Goal: Task Accomplishment & Management: Manage account settings

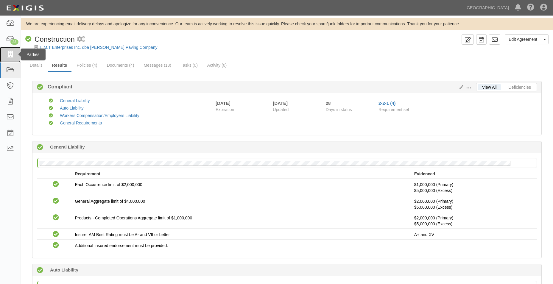
click at [12, 56] on icon at bounding box center [10, 54] width 8 height 7
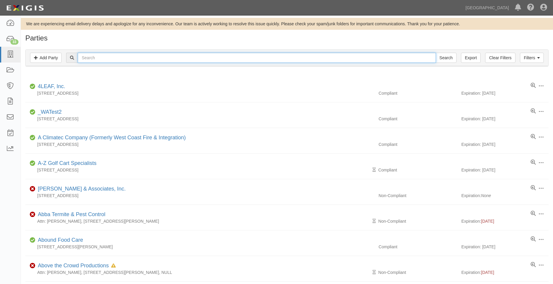
click at [176, 60] on input "text" at bounding box center [257, 58] width 358 height 10
type input "tk elevator corporation"
click at [435, 53] on input "Search" at bounding box center [445, 58] width 21 height 10
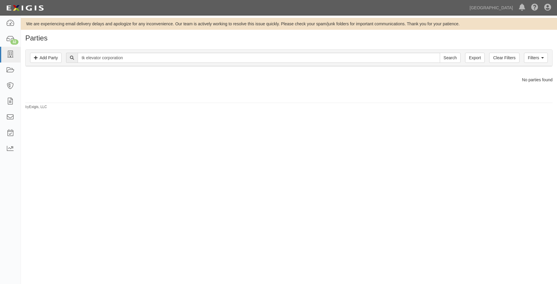
click at [28, 54] on div "Filters Add Party Clear Filters Export tk elevator corporation Search Filters" at bounding box center [289, 58] width 527 height 16
click at [30, 56] on div "Filters Add Party Clear Filters Export tk elevator corporation Search Filters" at bounding box center [289, 58] width 527 height 16
click at [34, 56] on link "Add Party" at bounding box center [46, 58] width 32 height 10
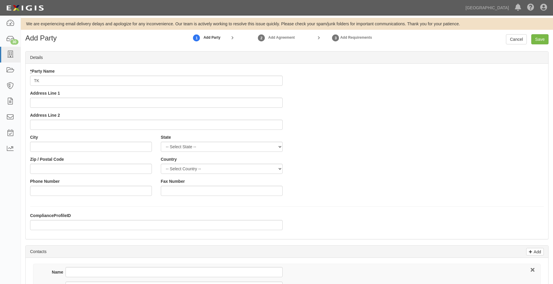
type input "T"
type input "Main"
click at [507, 40] on link "Cancel" at bounding box center [516, 39] width 21 height 10
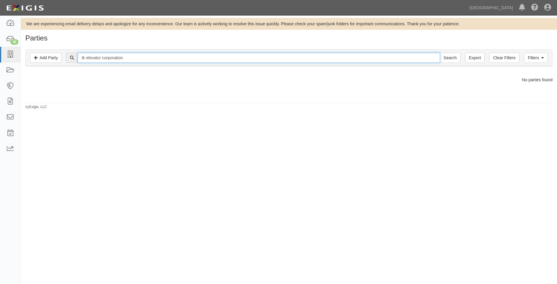
drag, startPoint x: 133, startPoint y: 55, endPoint x: 178, endPoint y: 51, distance: 44.5
click at [137, 55] on input "tk elevator corporation" at bounding box center [259, 58] width 362 height 10
click at [533, 57] on link "Filters" at bounding box center [536, 58] width 24 height 10
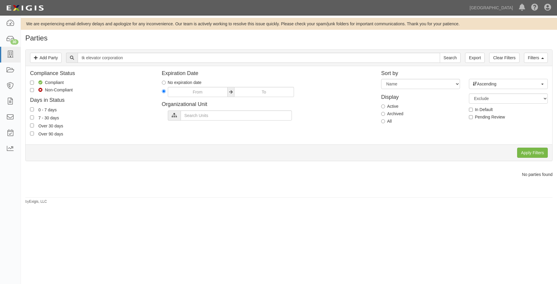
drag, startPoint x: 382, startPoint y: 119, endPoint x: 472, endPoint y: 131, distance: 90.7
click at [384, 119] on label "All" at bounding box center [386, 121] width 11 height 6
click at [384, 119] on input "All" at bounding box center [383, 121] width 4 height 4
radio input "true"
click at [534, 152] on input "Apply Filters" at bounding box center [532, 153] width 31 height 10
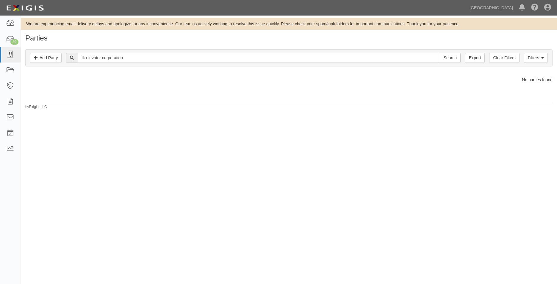
drag, startPoint x: 132, startPoint y: 52, endPoint x: 92, endPoint y: 58, distance: 40.3
click at [92, 58] on div "Filters Add Party Clear Filters Export tk elevator corporation Search Filters" at bounding box center [289, 58] width 527 height 16
type input "TK elevator corporation"
click at [542, 57] on icon at bounding box center [542, 58] width 3 height 4
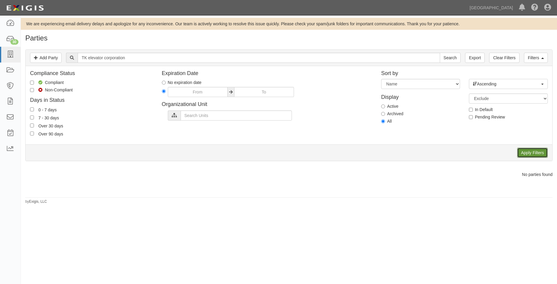
click at [517, 152] on input "Apply Filters" at bounding box center [532, 153] width 31 height 10
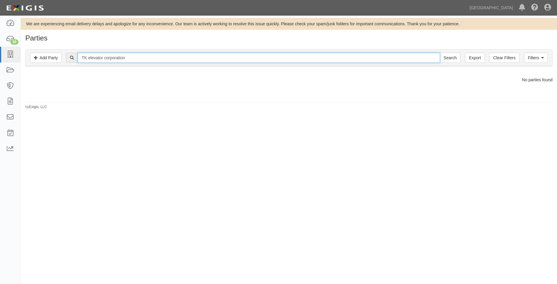
drag, startPoint x: 162, startPoint y: 57, endPoint x: 107, endPoint y: 58, distance: 55.7
click at [107, 58] on input "TK elevator corporation" at bounding box center [259, 58] width 362 height 10
type input "TK elevator"
click at [440, 53] on input "Search" at bounding box center [450, 58] width 21 height 10
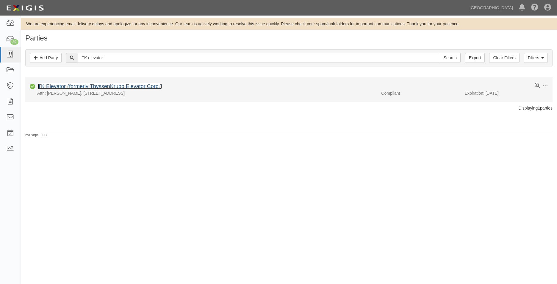
click at [151, 84] on link "TK Elevator (formerly ThyssenKrupp Elevator Corp.)" at bounding box center [100, 86] width 124 height 6
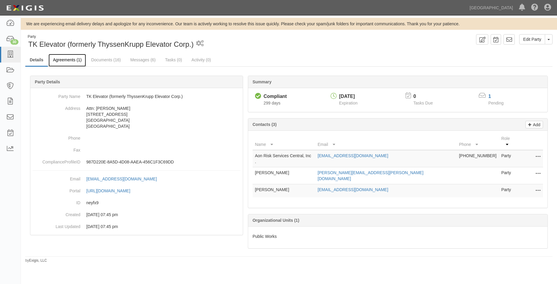
click at [81, 62] on link "Agreements (1)" at bounding box center [67, 60] width 37 height 13
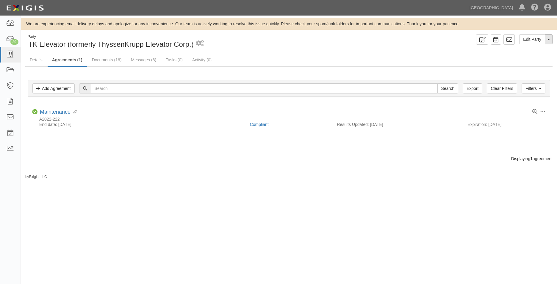
click at [547, 38] on button "Toggle Party Dropdown" at bounding box center [549, 39] width 8 height 10
click at [369, 58] on ul "Details Agreements (1) Documents (16) Messages (6) Tasks (0) Activity (0)" at bounding box center [288, 60] width 527 height 13
click at [41, 90] on link "Add Agreement" at bounding box center [53, 88] width 42 height 10
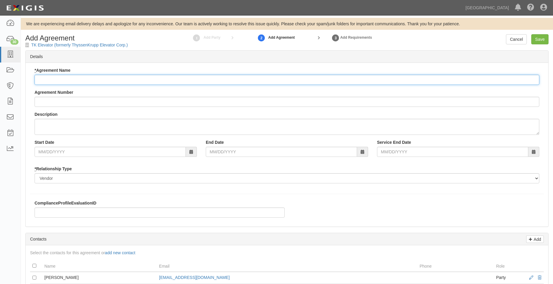
click at [92, 78] on input "* Agreement Name" at bounding box center [287, 80] width 504 height 10
type input "m"
type input "Maintenance"
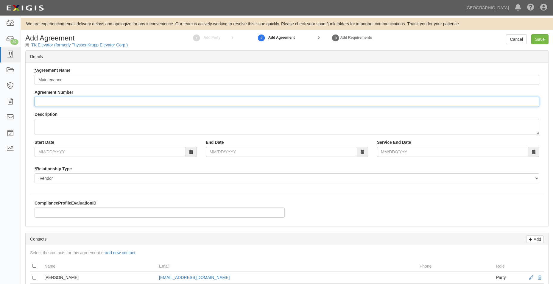
click at [58, 98] on input "Agreement Number" at bounding box center [287, 102] width 504 height 10
type input "A2025-157"
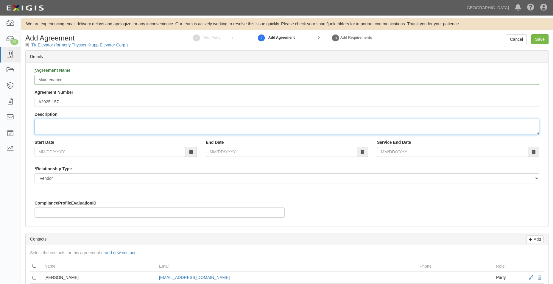
click at [89, 127] on textarea "Description" at bounding box center [287, 127] width 504 height 16
type textarea "Modernization of City Hall elevator repairs due to fire/flood damage"
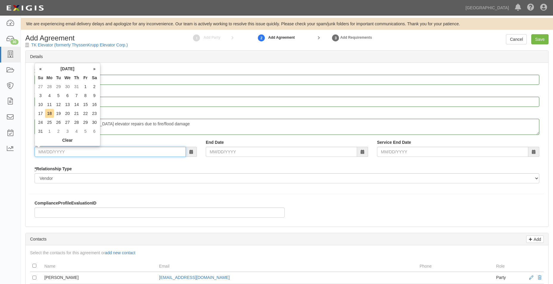
click at [76, 153] on input "Start Date" at bounding box center [110, 152] width 151 height 10
type input "07/02/2025"
click at [283, 155] on input "End Date" at bounding box center [281, 152] width 151 height 10
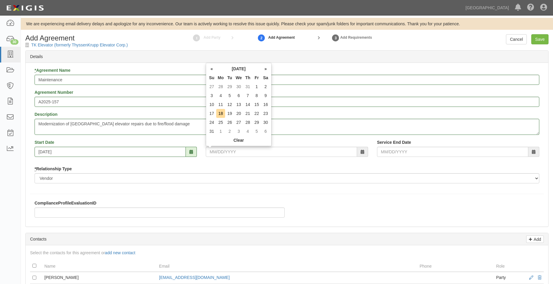
click at [210, 170] on div "* Relationship Type Borrower Contractor Franchisee Other Subcontractor Supplier…" at bounding box center [287, 175] width 504 height 18
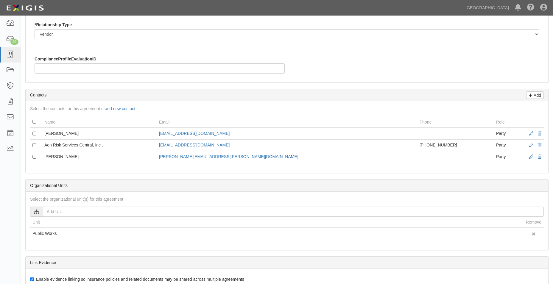
scroll to position [149, 0]
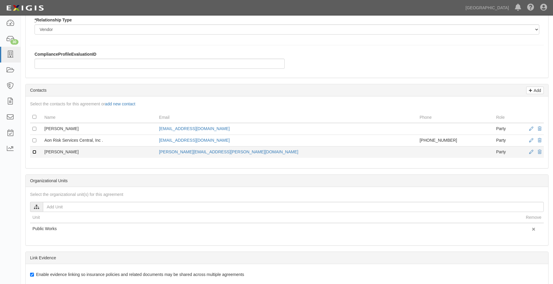
click at [33, 151] on input "checkbox" at bounding box center [34, 152] width 4 height 4
checkbox input "true"
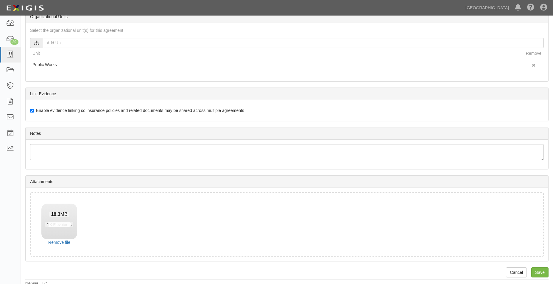
scroll to position [315, 0]
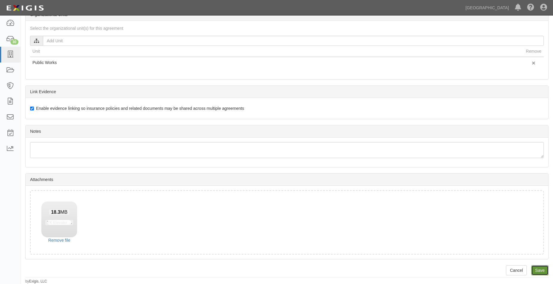
click at [537, 266] on input "Save" at bounding box center [539, 270] width 17 height 10
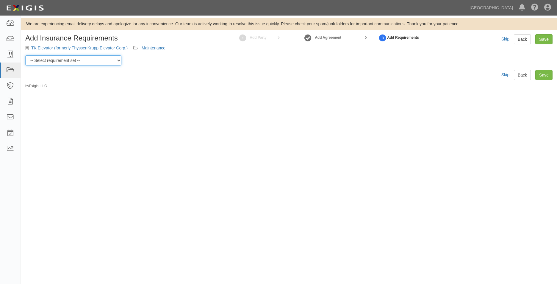
click at [106, 62] on select "-- Select requirement set -- 0-0-0-.03 Prof. Liability 0-0-0-1 CYB 0-1-0-0-1 E&…" at bounding box center [73, 60] width 96 height 10
select select "54283"
click at [25, 55] on select "-- Select requirement set -- 0-0-0-.03 Prof. Liability 0-0-0-1 CYB 0-1-0-0-1 E&…" at bounding box center [73, 60] width 96 height 10
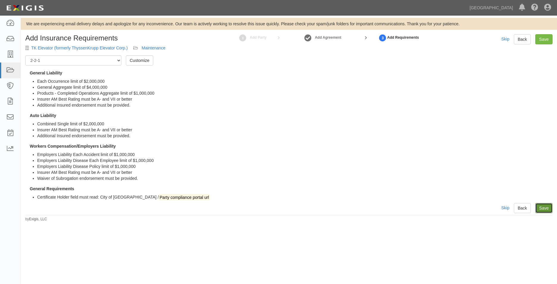
click at [539, 209] on link "Save" at bounding box center [543, 208] width 17 height 10
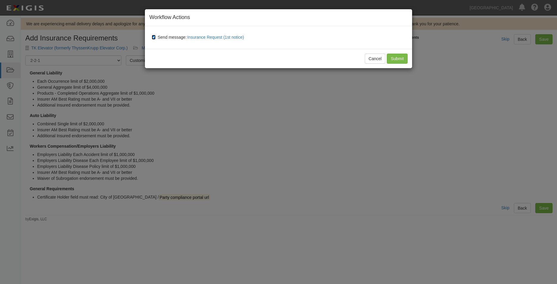
click at [154, 38] on input "Send message: Insurance Request (1st notice)" at bounding box center [154, 37] width 4 height 5
checkbox input "false"
click at [403, 60] on input "Submit" at bounding box center [397, 59] width 21 height 10
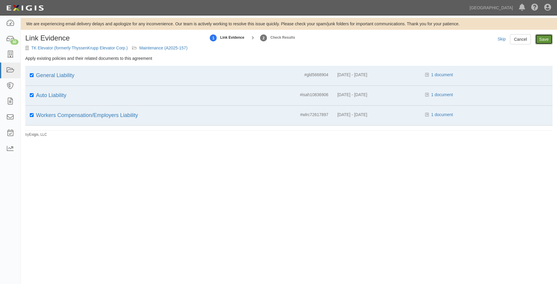
click at [546, 41] on input "Save" at bounding box center [543, 39] width 17 height 10
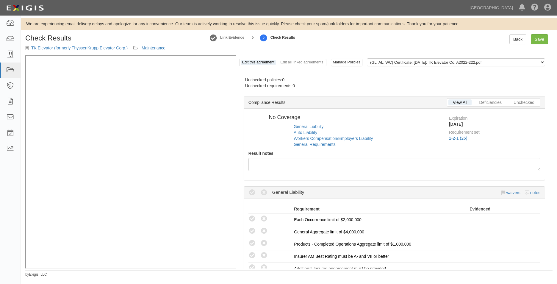
radio input "true"
radio input "false"
radio input "true"
radio input "false"
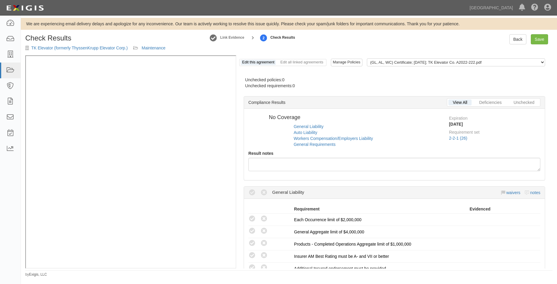
radio input "true"
radio input "false"
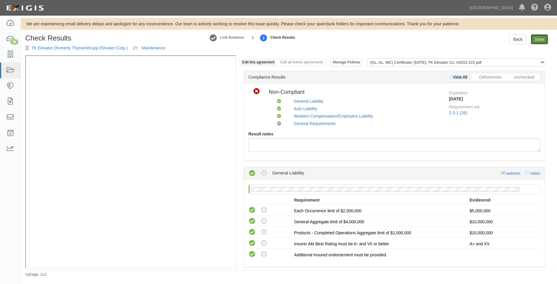
click at [532, 41] on link "Save" at bounding box center [539, 39] width 17 height 10
radio input "true"
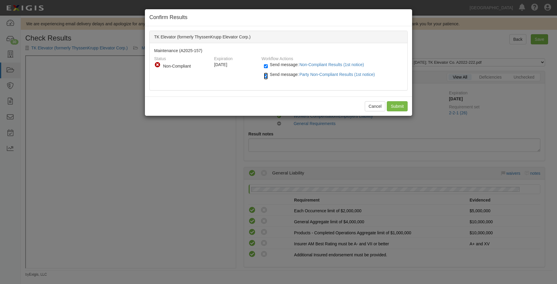
click at [267, 73] on input "Send message: Party Non-Compliant Results (1st notice)" at bounding box center [266, 76] width 4 height 7
checkbox input "false"
click at [265, 62] on div "Send message: Non-Compliant Results (1st notice)" at bounding box center [331, 67] width 135 height 10
click at [265, 63] on input "Send message: Non-Compliant Results (1st notice)" at bounding box center [266, 66] width 4 height 7
checkbox input "false"
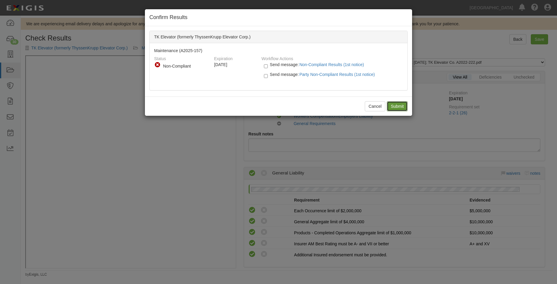
click at [394, 104] on input "Submit" at bounding box center [397, 106] width 21 height 10
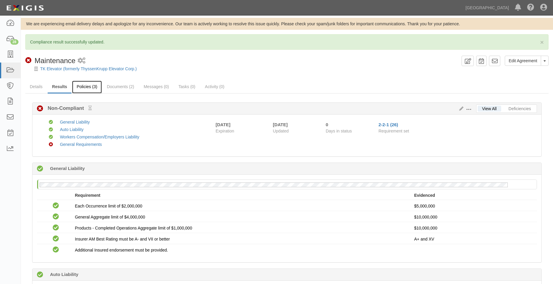
click at [80, 89] on link "Policies (3)" at bounding box center [86, 87] width 29 height 13
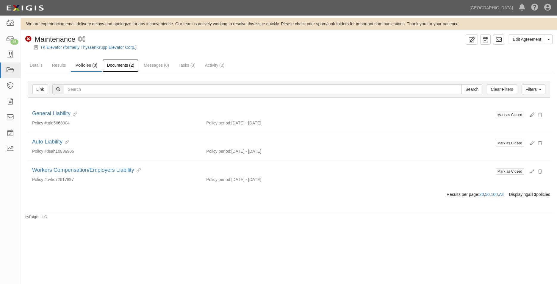
click at [122, 66] on link "Documents (2)" at bounding box center [120, 65] width 36 height 13
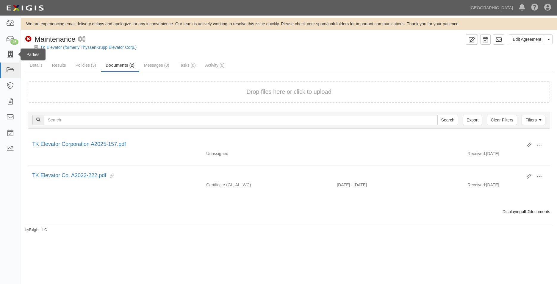
click at [21, 54] on div "Parties" at bounding box center [33, 55] width 25 height 12
click at [17, 55] on link at bounding box center [10, 55] width 21 height 16
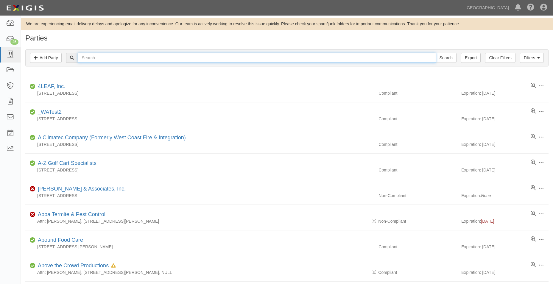
click at [110, 58] on input "text" at bounding box center [257, 58] width 358 height 10
type input "san bernardino county registrar of voters"
click at [435, 53] on input "Search" at bounding box center [445, 58] width 21 height 10
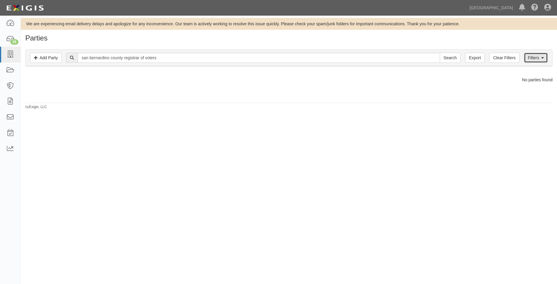
click at [546, 61] on link "Filters" at bounding box center [536, 58] width 24 height 10
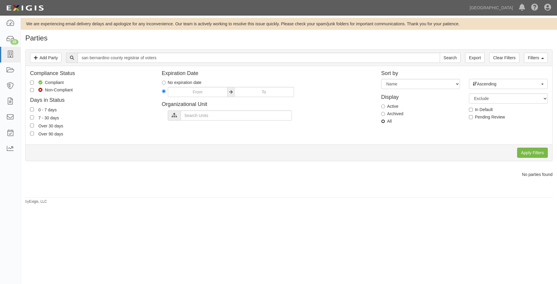
drag, startPoint x: 383, startPoint y: 123, endPoint x: 443, endPoint y: 125, distance: 60.2
click at [383, 122] on input "All" at bounding box center [383, 121] width 4 height 4
radio input "true"
click at [531, 155] on input "Apply Filters" at bounding box center [532, 153] width 31 height 10
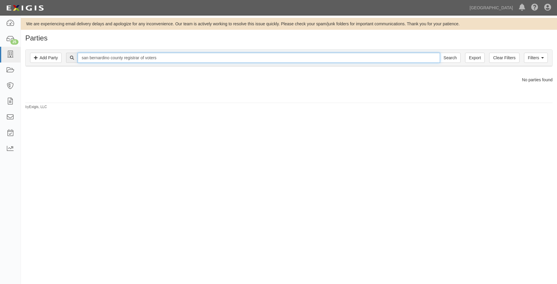
drag, startPoint x: 168, startPoint y: 55, endPoint x: 125, endPoint y: 63, distance: 44.2
click at [125, 63] on div "Filters Add Party Clear Filters Export [GEOGRAPHIC_DATA] registrar of voters Se…" at bounding box center [289, 58] width 527 height 16
type input "[GEOGRAPHIC_DATA]"
click at [440, 53] on input "Search" at bounding box center [450, 58] width 21 height 10
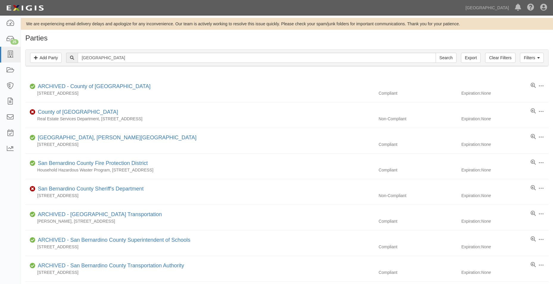
click at [541, 64] on div "Filters Add Party Clear Filters Export [GEOGRAPHIC_DATA] Search Filters" at bounding box center [287, 58] width 522 height 16
click at [539, 60] on icon at bounding box center [538, 58] width 3 height 4
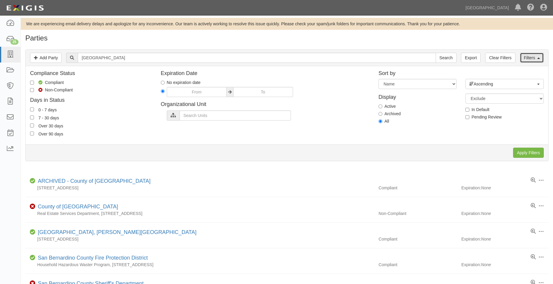
click at [539, 60] on icon at bounding box center [538, 58] width 3 height 4
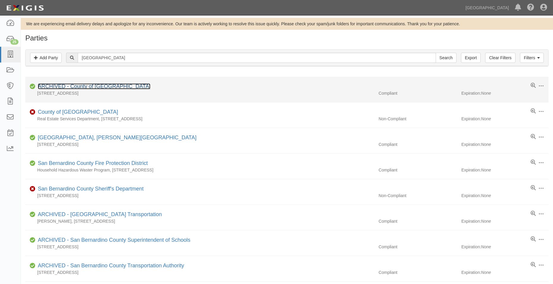
click at [107, 86] on link "ARCHIVED - County of [GEOGRAPHIC_DATA]" at bounding box center [94, 86] width 112 height 6
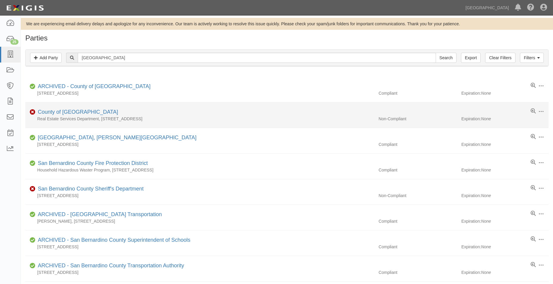
click at [58, 108] on li "Edit Log activity Add task Send message Archive Non-Compliant County of San Ber…" at bounding box center [286, 115] width 523 height 26
click at [58, 110] on link "County of San Bernardino" at bounding box center [78, 112] width 80 height 6
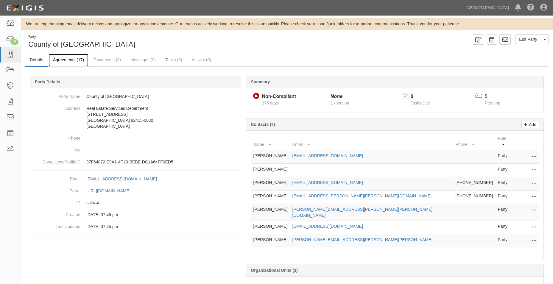
click at [70, 60] on link "Agreements (17)" at bounding box center [69, 60] width 40 height 13
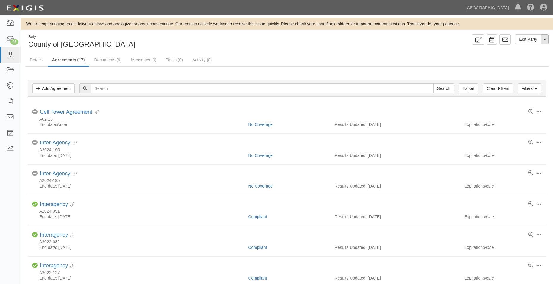
click at [544, 39] on span "button" at bounding box center [544, 39] width 2 height 1
click at [114, 56] on link "Documents (9)" at bounding box center [108, 60] width 36 height 13
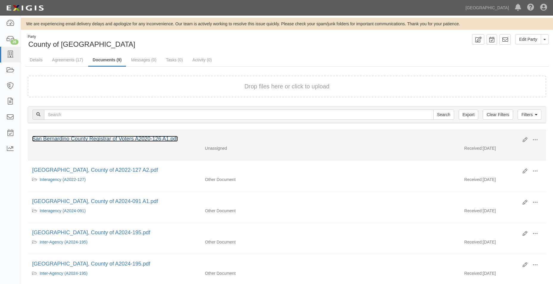
click at [104, 138] on link "San Bernardino County Registrar of Voters A2020-126 A1.pdf" at bounding box center [105, 139] width 146 height 6
